Goal: Task Accomplishment & Management: Use online tool/utility

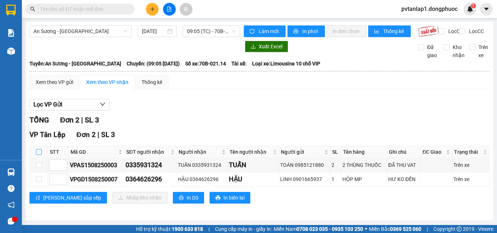
click at [39, 155] on input "checkbox" at bounding box center [39, 152] width 6 height 6
checkbox input "true"
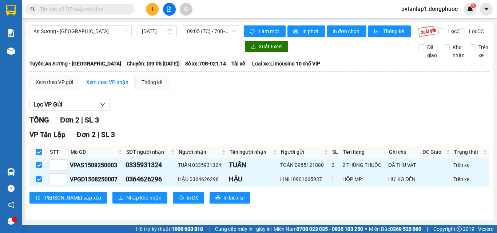
click at [116, 209] on div "VP Tân Lập Đơn 2 | SL 3 STT Mã GD SĐT người nhận Người nhận Tên người nhận Ngườ…" at bounding box center [259, 169] width 460 height 80
click at [126, 202] on span "Nhập kho nhận" at bounding box center [143, 198] width 35 height 8
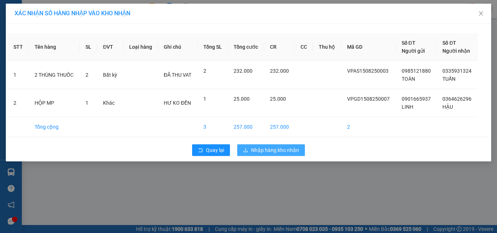
click at [253, 152] on span "Nhập hàng kho nhận" at bounding box center [275, 150] width 48 height 8
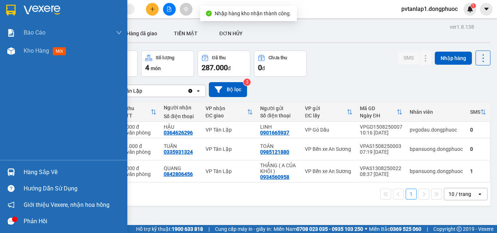
click at [34, 173] on div "Hàng sắp về" at bounding box center [73, 172] width 98 height 11
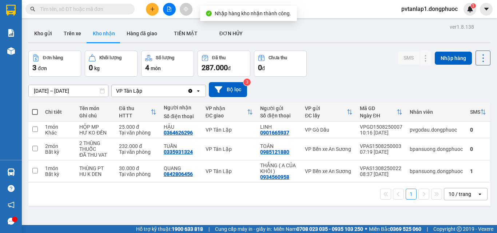
click at [369, 74] on section "Kết quả tìm kiếm ( 0 ) Bộ lọc Ngày tạo đơn gần nhất No Data pvtanlap1.dongphuoc…" at bounding box center [248, 116] width 497 height 233
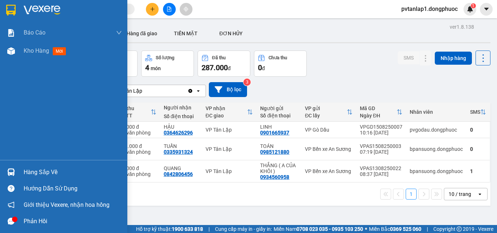
click at [8, 173] on img at bounding box center [11, 172] width 8 height 8
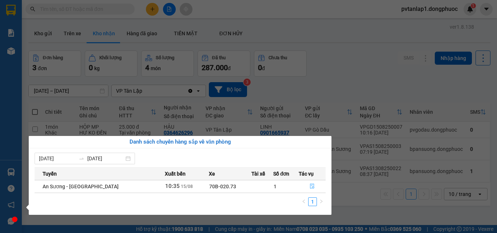
click at [315, 183] on button "button" at bounding box center [312, 187] width 26 height 12
